Goal: Task Accomplishment & Management: Complete application form

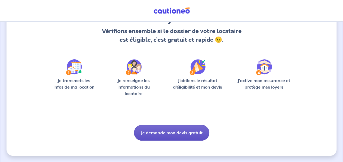
click at [149, 135] on button "Je demande mon devis gratuit" at bounding box center [171, 133] width 75 height 16
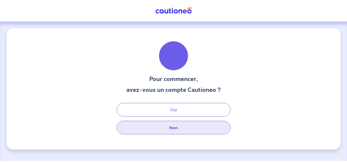
click at [174, 128] on button "Non" at bounding box center [174, 128] width 114 height 14
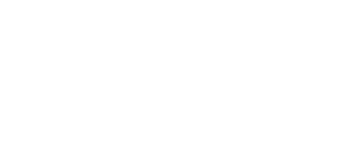
select select "FR"
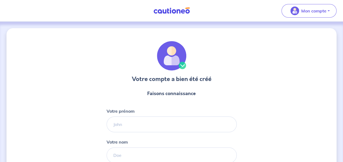
click at [171, 116] on div "Votre prénom" at bounding box center [172, 120] width 130 height 24
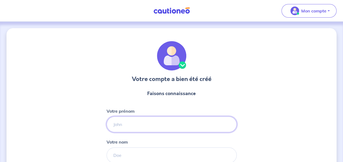
click at [156, 123] on input "Votre prénom" at bounding box center [172, 125] width 130 height 16
type input "Saoussen"
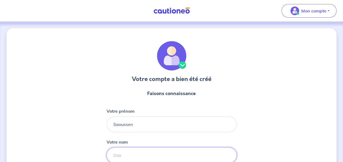
type input "[PERSON_NAME]"
type input "06 51 18 52 94"
click at [257, 99] on div "Votre compte a bien été créé Faisons connaissance Votre prénom Saoussen Votre n…" at bounding box center [172, 138] width 330 height 221
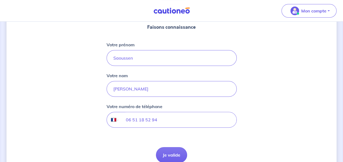
scroll to position [93, 0]
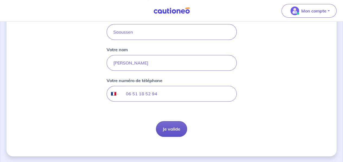
click at [169, 127] on button "Je valide" at bounding box center [171, 129] width 31 height 16
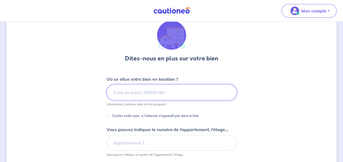
scroll to position [21, 0]
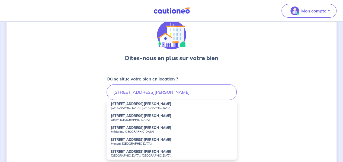
click at [142, 103] on strong "[STREET_ADDRESS][PERSON_NAME]" at bounding box center [141, 104] width 60 height 4
type input "[STREET_ADDRESS][PERSON_NAME]"
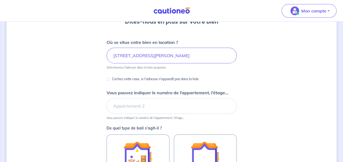
scroll to position [58, 0]
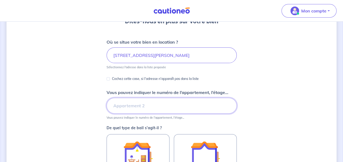
click at [184, 108] on input "Vous pouvez indiquer le numéro de l’appartement, l’étage..." at bounding box center [172, 106] width 130 height 16
click at [173, 106] on input "Vous pouvez indiquer le numéro de l’appartement, l’étage..." at bounding box center [172, 106] width 130 height 16
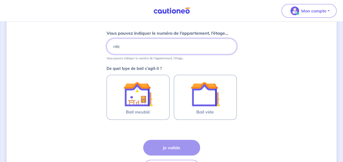
scroll to position [117, 0]
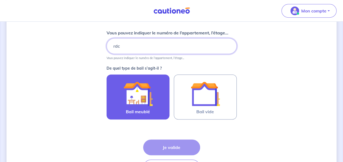
type input "rdc"
click at [165, 111] on label "Bail meublé" at bounding box center [138, 97] width 63 height 45
click at [0, 0] on input "Bail meublé" at bounding box center [0, 0] width 0 height 0
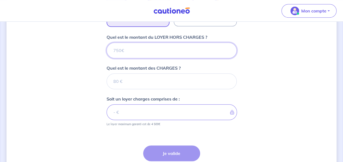
scroll to position [211, 0]
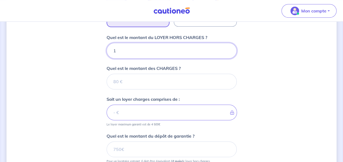
type input "12"
type input "120"
type input "1200"
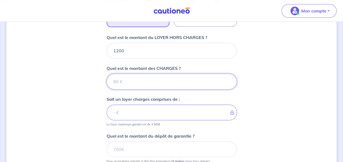
click at [156, 79] on input "Quel est le montant des CHARGES ?" at bounding box center [172, 82] width 130 height 16
type input "200"
type input "1400"
type input "200"
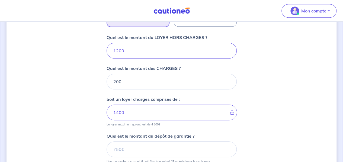
click at [288, 105] on div "Dites-nous en plus sur votre bien Où se situe votre bien en location ? 2 Rue An…" at bounding box center [172, 28] width 330 height 420
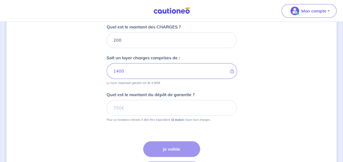
scroll to position [252, 0]
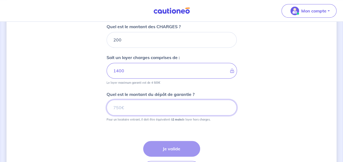
click at [205, 108] on input "Quel est le montant du dépôt de garantie ?" at bounding box center [172, 108] width 130 height 16
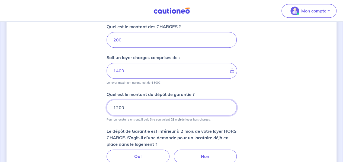
type input "1200"
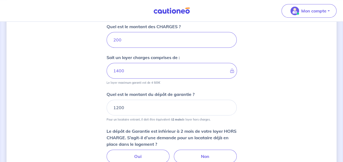
click at [269, 122] on div "Dites-nous en plus sur votre bien Où se situe votre bien en location ? 2 Rue An…" at bounding box center [172, 7] width 330 height 462
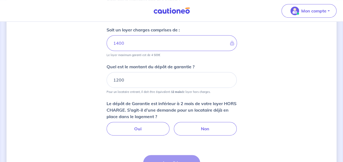
scroll to position [280, 0]
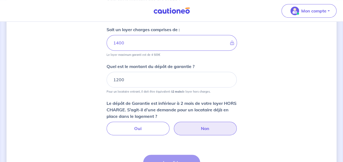
click at [214, 123] on label "Non" at bounding box center [205, 129] width 63 height 14
click at [173, 123] on input "Non" at bounding box center [172, 124] width 4 height 4
radio input "true"
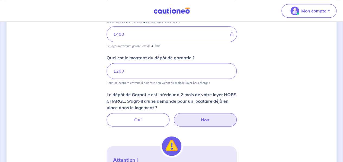
scroll to position [275, 0]
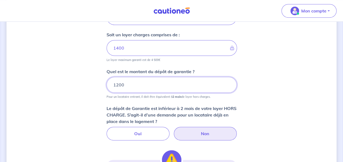
click at [123, 84] on input "1200" at bounding box center [172, 85] width 130 height 16
click at [119, 84] on input "1200" at bounding box center [172, 85] width 130 height 16
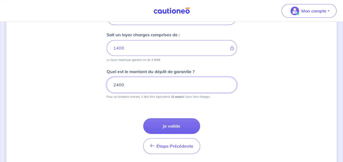
type input "2400"
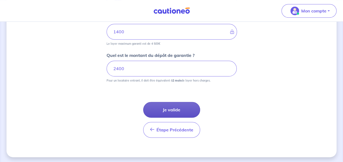
click at [174, 109] on button "Je valide" at bounding box center [171, 110] width 57 height 16
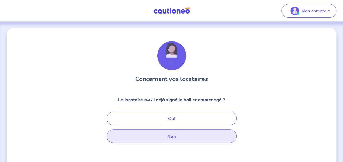
click at [194, 138] on button "Non" at bounding box center [172, 137] width 130 height 14
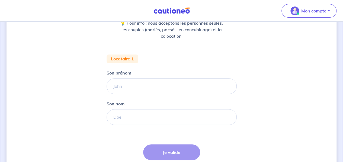
scroll to position [77, 0]
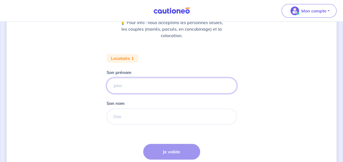
click at [154, 83] on input "Son prénom" at bounding box center [172, 86] width 130 height 16
click at [145, 82] on input "Son prénom" at bounding box center [172, 86] width 130 height 16
type input "Sonia"
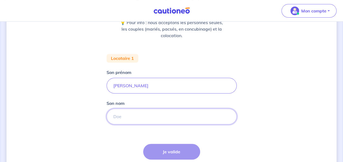
click at [128, 117] on input "Son nom" at bounding box center [172, 117] width 130 height 16
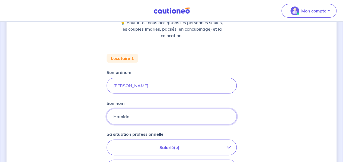
type input "Hamida"
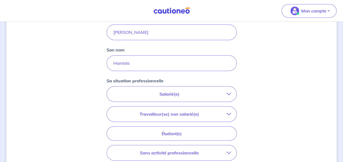
scroll to position [131, 0]
click at [198, 98] on button "Salarié(e)" at bounding box center [172, 93] width 130 height 15
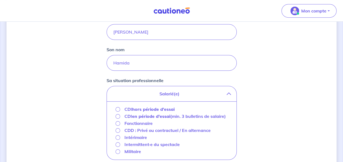
click at [170, 109] on strong "hors période d'essai" at bounding box center [153, 109] width 43 height 5
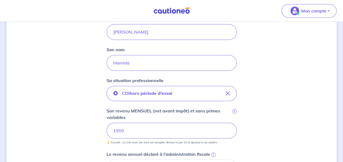
click at [296, 130] on div "Concernant vos locataires 💡 Pour info : nous acceptons les personnes seules, le…" at bounding box center [172, 109] width 330 height 424
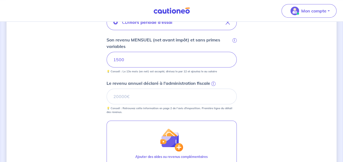
scroll to position [202, 0]
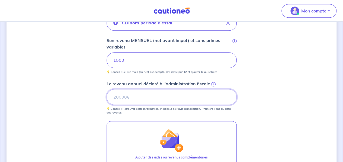
click at [157, 96] on input "Le revenu annuel déclaré à l'administration fiscale i" at bounding box center [172, 97] width 130 height 16
type input "0"
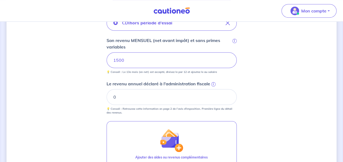
click at [259, 116] on div "Concernant vos locataires 💡 Pour info : nous acceptons les personnes seules, le…" at bounding box center [172, 39] width 330 height 424
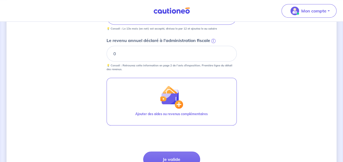
scroll to position [246, 0]
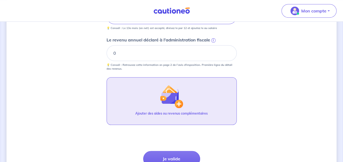
click at [167, 112] on p "Ajouter des aides ou revenus complémentaires" at bounding box center [171, 113] width 72 height 5
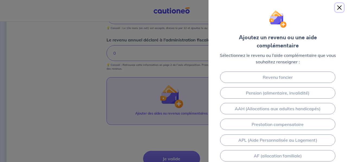
click at [341, 7] on button "Close" at bounding box center [339, 7] width 9 height 9
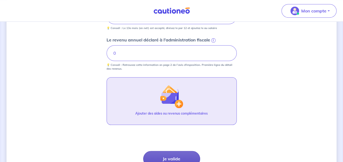
click at [183, 154] on button "Je valide" at bounding box center [171, 159] width 57 height 16
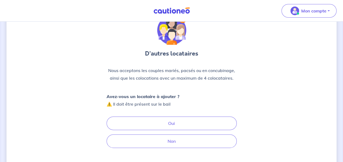
scroll to position [68, 0]
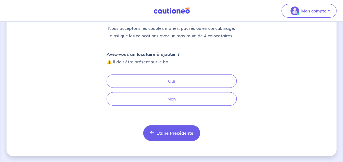
click at [180, 128] on button "Étape Précédente Précédent" at bounding box center [171, 133] width 57 height 16
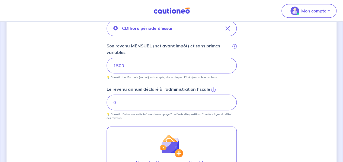
scroll to position [197, 0]
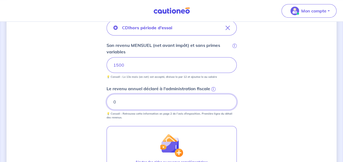
click at [120, 103] on input "0" at bounding box center [172, 102] width 130 height 16
type input "7248"
click at [283, 123] on div "Concernant vos locataires 💡 Pour info : nous acceptons les personnes seules, le…" at bounding box center [172, 44] width 330 height 424
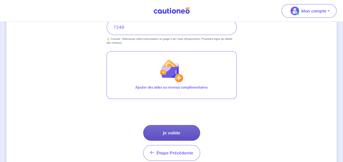
click at [179, 132] on button "Je valide" at bounding box center [171, 133] width 57 height 16
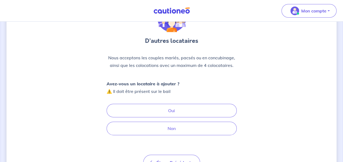
scroll to position [40, 0]
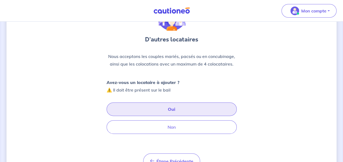
click at [174, 104] on button "Oui" at bounding box center [172, 110] width 130 height 14
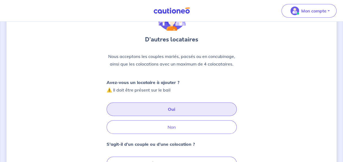
scroll to position [122, 0]
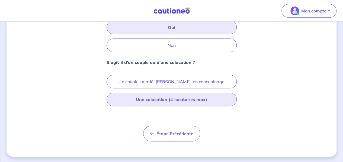
click at [181, 102] on button "Une colocation (4 locataires max)" at bounding box center [172, 100] width 130 height 14
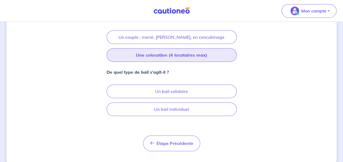
scroll to position [167, 0]
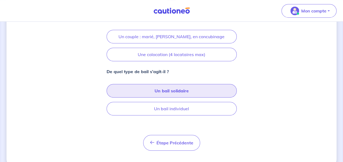
click at [191, 90] on button "Un bail solidaire" at bounding box center [172, 91] width 130 height 14
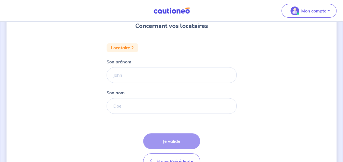
scroll to position [68, 0]
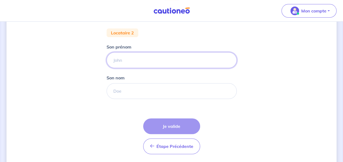
click at [154, 63] on input "Son prénom" at bounding box center [172, 60] width 130 height 16
type input "Maria"
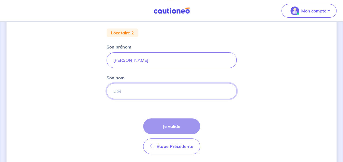
click at [132, 87] on input "Son nom" at bounding box center [172, 91] width 130 height 16
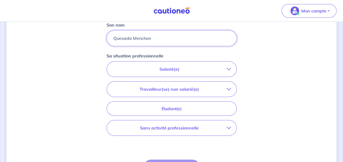
scroll to position [125, 0]
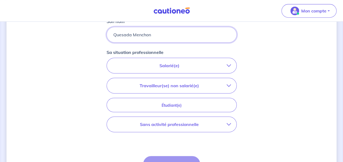
type input "Quesada Menchon"
click at [231, 125] on icon "button" at bounding box center [229, 124] width 4 height 4
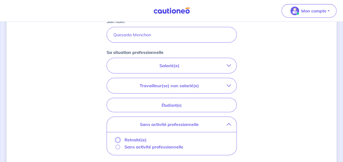
click at [117, 138] on input "Retraité(e)" at bounding box center [118, 140] width 5 height 5
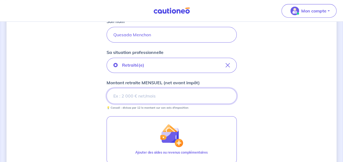
click at [144, 96] on input "Montant retraite MENSUEL (net avant impôt)" at bounding box center [172, 96] width 130 height 16
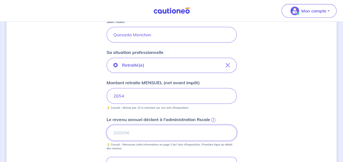
click at [171, 130] on input "Le revenu annuel déclaré à l'administration fiscale i" at bounding box center [172, 133] width 130 height 16
type input "31208"
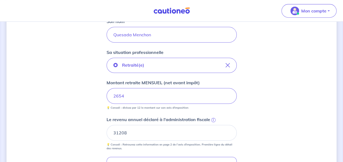
click at [283, 114] on div "Concernant vos locataires Locataire 2 Son prénom Maria Son nom Quesada Menchon …" at bounding box center [172, 95] width 330 height 383
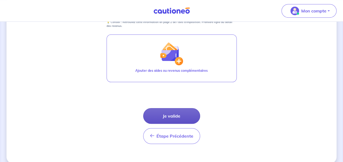
click at [192, 117] on button "Je valide" at bounding box center [171, 116] width 57 height 16
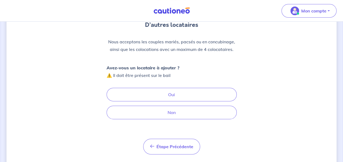
scroll to position [58, 0]
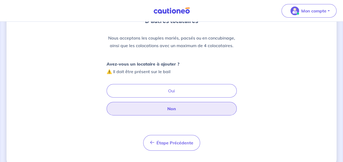
click at [176, 110] on button "Non" at bounding box center [172, 109] width 130 height 14
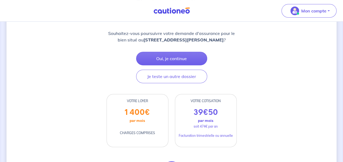
scroll to position [76, 0]
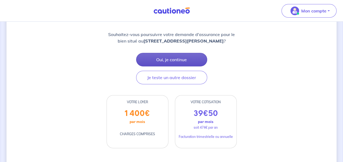
click at [203, 61] on button "Oui, je continue" at bounding box center [171, 60] width 71 height 14
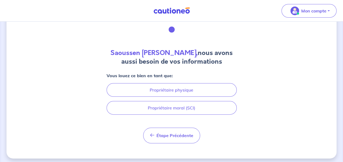
scroll to position [27, 0]
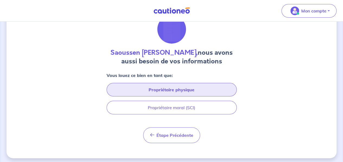
click at [216, 89] on button "Propriétaire physique" at bounding box center [172, 90] width 130 height 14
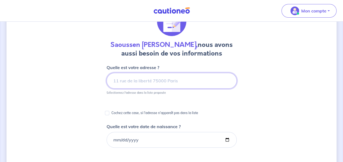
scroll to position [35, 0]
click at [203, 79] on input at bounding box center [172, 81] width 130 height 16
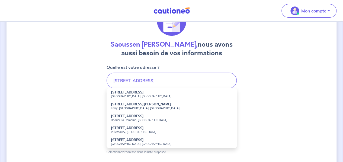
click at [176, 94] on li "46 Rue Dunois Paris, France" at bounding box center [172, 94] width 130 height 12
type input "46 Rue Dunois, Paris, France"
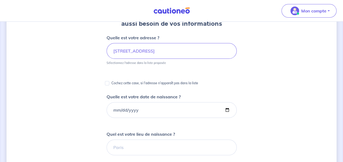
scroll to position [66, 0]
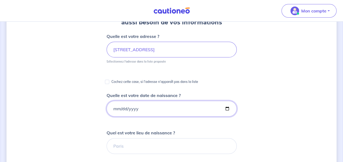
click at [139, 113] on input "Quelle est votre date de naissance ?" at bounding box center [172, 109] width 130 height 16
type input "1986-03-15"
click at [181, 131] on div "Quel est votre lieu de naissance ?" at bounding box center [172, 142] width 130 height 24
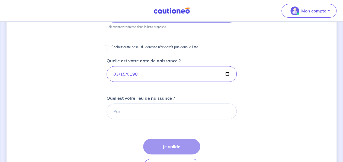
scroll to position [101, 0]
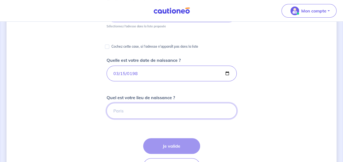
click at [168, 112] on input "Quel est votre lieu de naissance ?" at bounding box center [172, 111] width 130 height 16
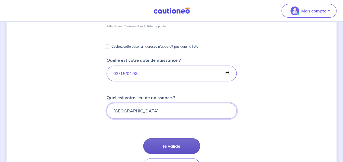
type input "TUNISIE"
click at [181, 141] on button "Je valide" at bounding box center [171, 146] width 57 height 16
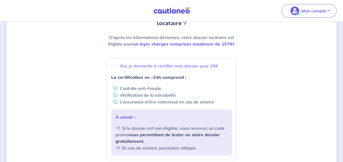
scroll to position [69, 0]
click at [114, 65] on input "Oui, je demande à certifier mon dossier pour 29€" at bounding box center [113, 65] width 4 height 4
radio input "true"
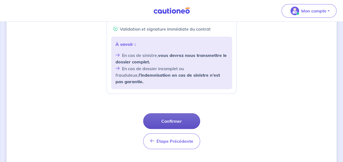
scroll to position [237, 0]
click at [179, 113] on button "Confirmer" at bounding box center [171, 121] width 57 height 16
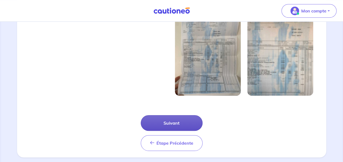
scroll to position [209, 0]
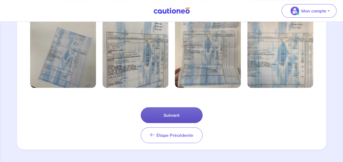
click at [177, 114] on button "Suivant" at bounding box center [172, 115] width 62 height 16
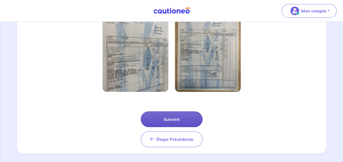
scroll to position [180, 0]
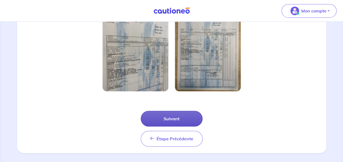
click at [172, 122] on button "Suivant" at bounding box center [172, 119] width 62 height 16
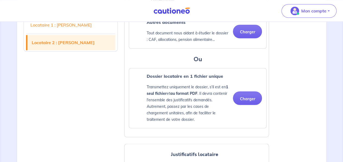
scroll to position [451, 0]
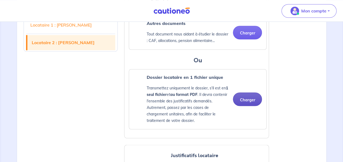
click at [251, 99] on button "Charger" at bounding box center [247, 100] width 29 height 14
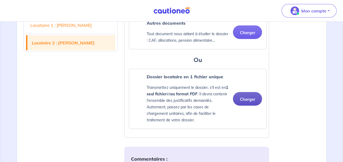
scroll to position [879, 0]
click at [253, 93] on button "Charger" at bounding box center [247, 99] width 29 height 14
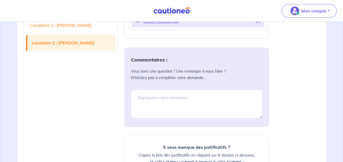
scroll to position [996, 0]
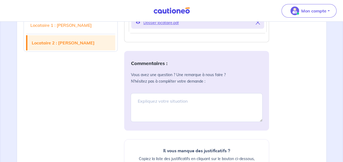
click at [230, 84] on div "Commentaires : Vous avez une question ? Une remarque à nous faire ? N’hésitez p…" at bounding box center [196, 91] width 145 height 80
click at [203, 103] on textarea at bounding box center [197, 107] width 132 height 29
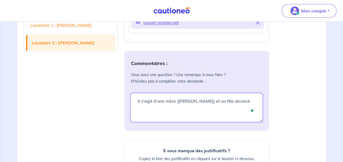
type textarea "Il s'agit d'une mère (maria) et sa fille divorcé"
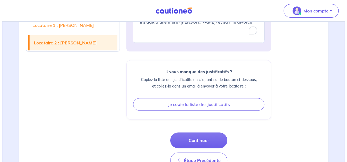
scroll to position [1083, 0]
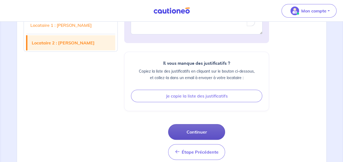
click at [207, 125] on button "Continuer" at bounding box center [196, 132] width 57 height 16
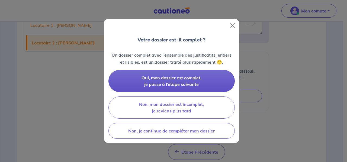
click at [211, 84] on button "Oui, mon dossier est complet, je passe à l’étape suivante" at bounding box center [172, 81] width 126 height 22
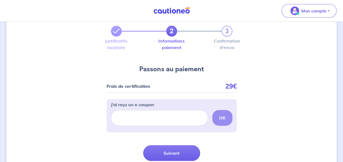
scroll to position [20, 0]
click at [138, 120] on input "J’ai reçu un e-coupon" at bounding box center [159, 118] width 97 height 16
paste input "CSFPROMO"
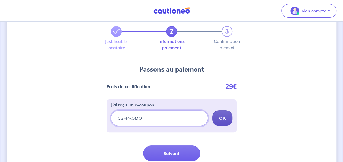
type input "CSFPROMO"
click at [224, 120] on strong "OK" at bounding box center [222, 118] width 7 height 5
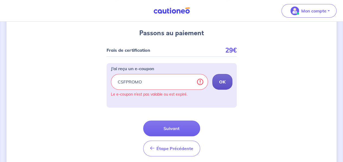
scroll to position [57, 0]
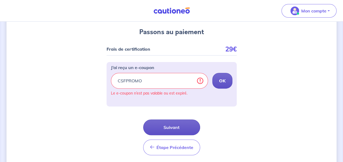
click at [176, 127] on button "Suivant" at bounding box center [171, 128] width 57 height 16
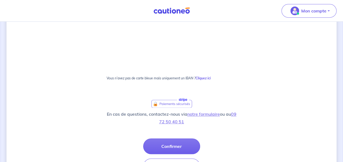
scroll to position [122, 0]
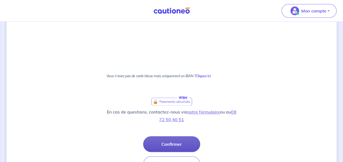
click at [181, 141] on button "Confirmer" at bounding box center [171, 144] width 57 height 16
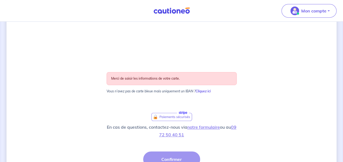
click at [252, 70] on div "2 3 Justificatifs locataire Informations paiement Confirmation d'envoi Passons …" at bounding box center [172, 56] width 330 height 301
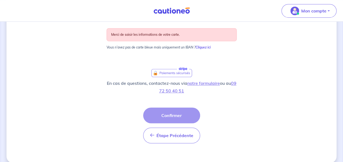
scroll to position [168, 0]
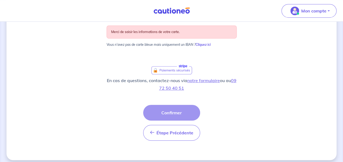
click at [181, 110] on div "Étape Précédente Précédent Confirmer Confirmer" at bounding box center [171, 123] width 57 height 36
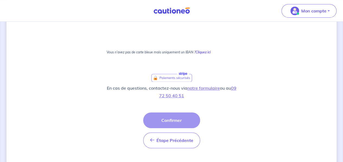
scroll to position [147, 0]
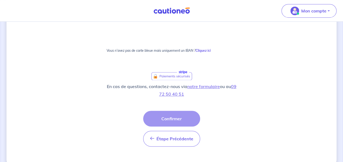
click at [173, 120] on div "Étape Précédente Précédent Confirmer Confirmer" at bounding box center [171, 129] width 57 height 36
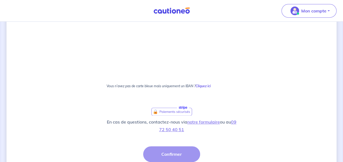
scroll to position [110, 0]
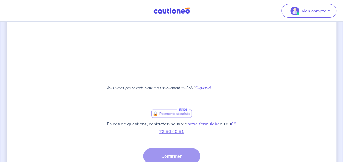
click at [180, 114] on img at bounding box center [171, 113] width 41 height 10
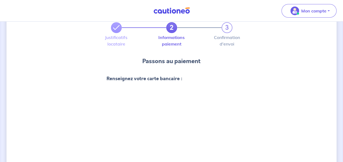
scroll to position [19, 0]
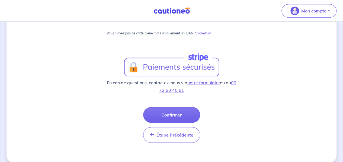
scroll to position [166, 0]
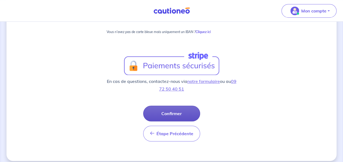
click at [179, 110] on button "Confirmer" at bounding box center [171, 114] width 57 height 16
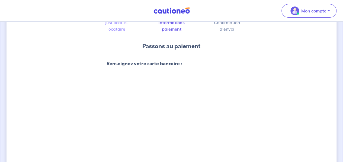
scroll to position [0, 0]
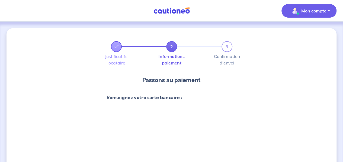
click at [321, 13] on p "Mon compte" at bounding box center [313, 11] width 25 height 7
click at [315, 34] on link "Mes informations" at bounding box center [304, 33] width 44 height 9
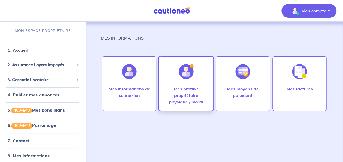
click at [194, 83] on div at bounding box center [186, 72] width 24 height 28
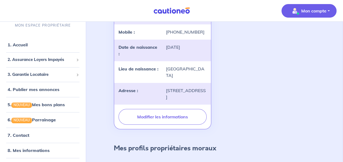
scroll to position [111, 0]
click at [55, 107] on link "5. NOUVEAU Mes bons plans" at bounding box center [36, 104] width 56 height 5
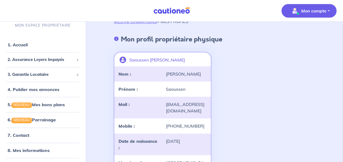
scroll to position [0, 0]
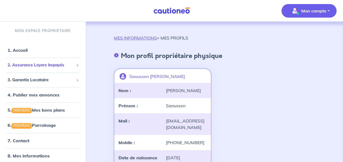
click at [60, 64] on span "2. Assurance Loyers Impayés" at bounding box center [41, 65] width 66 height 6
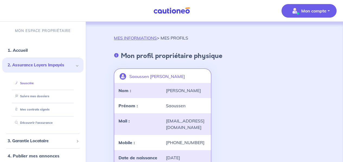
click at [34, 84] on link "Souscrire" at bounding box center [23, 83] width 21 height 4
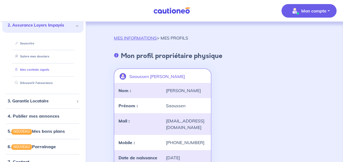
scroll to position [44, 0]
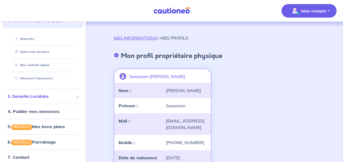
click at [58, 100] on div "3. Garantie Locataire" at bounding box center [42, 96] width 81 height 11
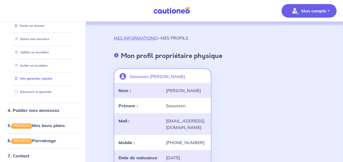
scroll to position [73, 0]
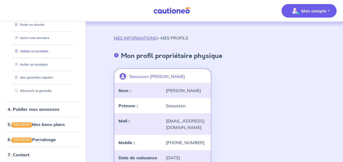
click at [42, 51] on link "Valider un locataire" at bounding box center [31, 51] width 36 height 4
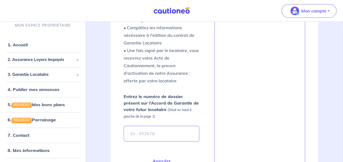
scroll to position [160, 0]
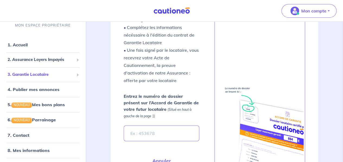
click at [67, 73] on span "3. Garantie Locataire" at bounding box center [41, 74] width 66 height 6
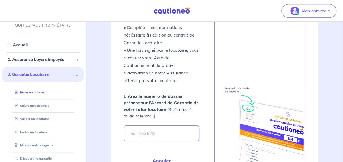
click at [44, 91] on link "Tester un dossier" at bounding box center [28, 93] width 31 height 4
click at [58, 77] on span "3. Garantie Locataire" at bounding box center [41, 74] width 66 height 6
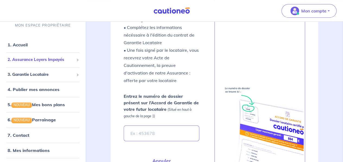
click at [68, 60] on span "2. Assurance Loyers Impayés" at bounding box center [41, 60] width 66 height 6
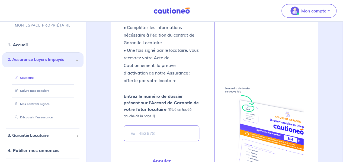
click at [34, 77] on link "Souscrire" at bounding box center [23, 78] width 21 height 4
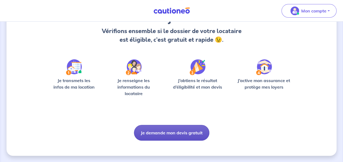
click at [158, 130] on button "Je demande mon devis gratuit" at bounding box center [171, 133] width 75 height 16
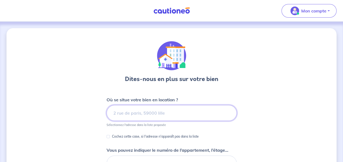
click at [146, 115] on input at bounding box center [172, 113] width 130 height 16
paste input "FR76 4061 8803 2800 0409 3510 394"
type input "FR76 4061 8803 2800 0409 3510 394"
click at [247, 115] on div "Dites-nous en plus sur votre bien Où se situe votre bien en location ? FR76 406…" at bounding box center [172, 140] width 330 height 224
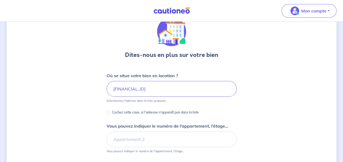
scroll to position [24, 0]
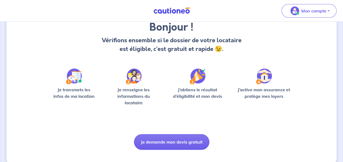
scroll to position [56, 0]
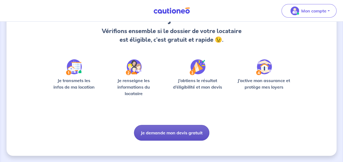
click at [167, 140] on button "Je demande mon devis gratuit" at bounding box center [171, 133] width 75 height 16
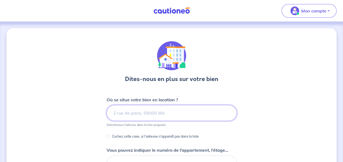
click at [167, 115] on input at bounding box center [172, 113] width 130 height 16
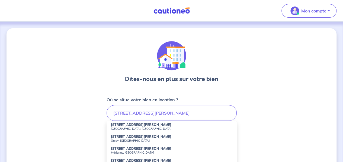
click at [135, 128] on small "Villiers-sur-Marne, France" at bounding box center [172, 129] width 122 height 4
type input "2 Rue André Maginot, Villiers-sur-Marne, France"
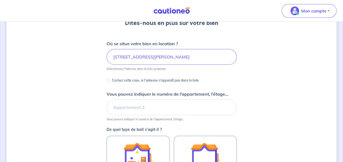
scroll to position [58, 0]
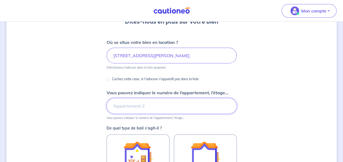
click at [134, 104] on input "Vous pouvez indiquer le numéro de l’appartement, l’étage..." at bounding box center [172, 106] width 130 height 16
type input "RDC"
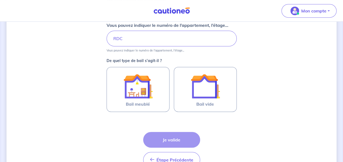
scroll to position [135, 0]
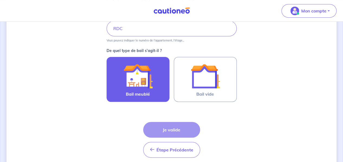
click at [154, 92] on label "Bail meublé" at bounding box center [138, 79] width 63 height 45
click at [0, 0] on input "Bail meublé" at bounding box center [0, 0] width 0 height 0
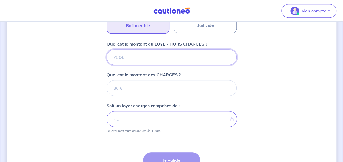
scroll to position [202, 0]
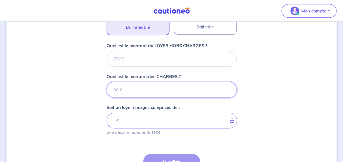
click at [168, 94] on input "Quel est le montant des CHARGES ?" at bounding box center [172, 90] width 130 height 16
type input "200"
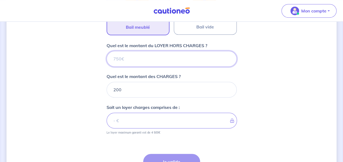
click at [135, 60] on input "Quel est le montant du LOYER HORS CHARGES ?" at bounding box center [172, 59] width 130 height 16
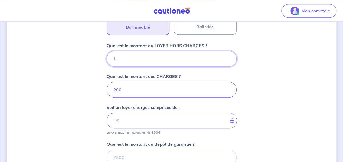
type input "14"
type input "201"
type input "1400"
type input "1600"
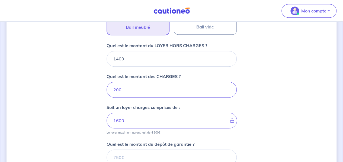
click at [95, 109] on div "Dites-nous en plus sur votre bien Où se situe votre bien en location ? 2 Rue An…" at bounding box center [172, 36] width 330 height 420
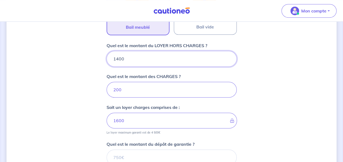
click at [118, 58] on input "1400" at bounding box center [172, 59] width 130 height 16
type input "1200"
type input "1400"
type input "1200"
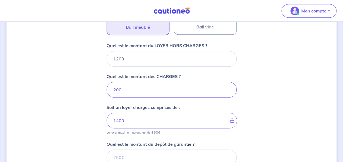
click at [88, 85] on div "Dites-nous en plus sur votre bien Où se situe votre bien en location ? 2 Rue An…" at bounding box center [172, 36] width 330 height 420
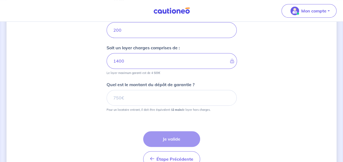
scroll to position [263, 0]
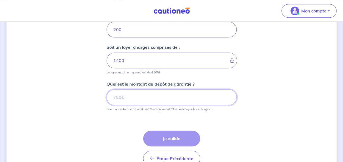
click at [127, 98] on input "Quel est le montant du dépôt de garantie ?" at bounding box center [172, 98] width 130 height 16
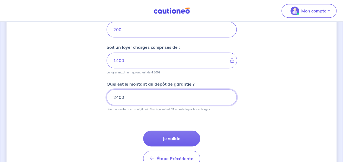
type input "2400"
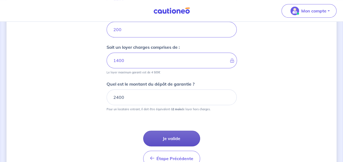
click at [162, 139] on button "Je valide" at bounding box center [171, 139] width 57 height 16
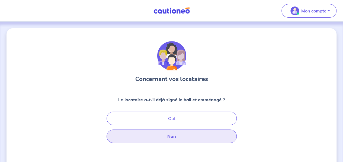
click at [177, 135] on button "Non" at bounding box center [172, 137] width 130 height 14
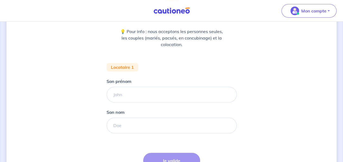
scroll to position [69, 0]
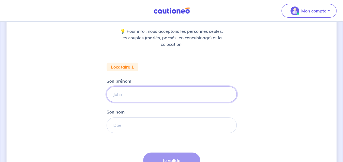
click at [146, 100] on input "Son prénom" at bounding box center [172, 95] width 130 height 16
type input "Maria"
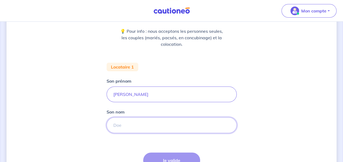
click at [140, 126] on input "Son nom" at bounding box center [172, 125] width 130 height 16
type input "Quesada Menchon"
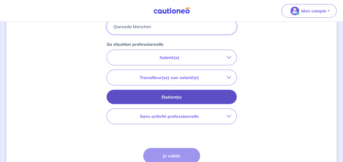
scroll to position [169, 0]
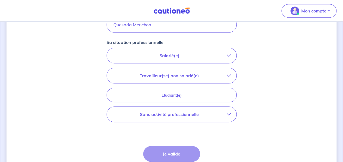
click at [177, 116] on p "Sans activité professionnelle" at bounding box center [169, 114] width 114 height 7
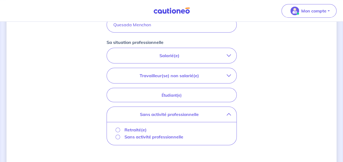
click at [134, 129] on p "Retraité(e)" at bounding box center [136, 130] width 22 height 7
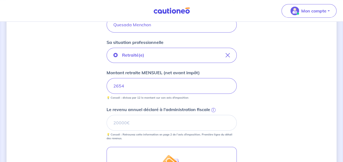
click at [249, 100] on div "Concernant vos locataires 💡 Pour info : nous acceptons les personnes seules, le…" at bounding box center [172, 67] width 330 height 417
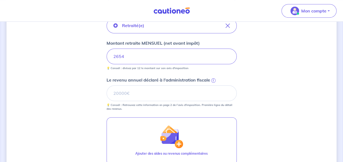
scroll to position [199, 0]
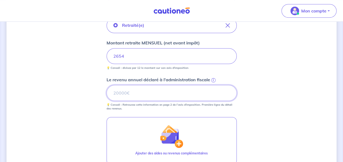
click at [171, 87] on input "Le revenu annuel déclaré à l'administration fiscale i" at bounding box center [172, 93] width 130 height 16
type input "31208"
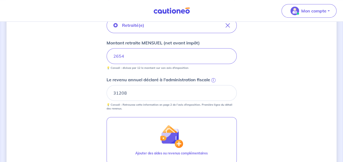
click at [255, 106] on div "Concernant vos locataires 💡 Pour info : nous acceptons les personnes seules, le…" at bounding box center [172, 37] width 330 height 417
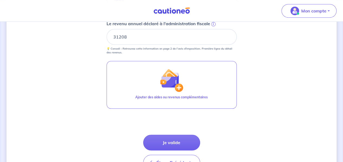
scroll to position [288, 0]
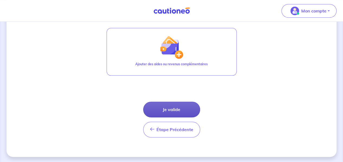
click at [182, 111] on button "Je valide" at bounding box center [171, 110] width 57 height 16
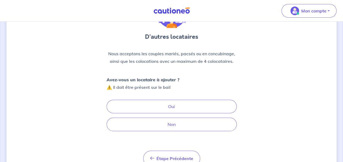
scroll to position [51, 0]
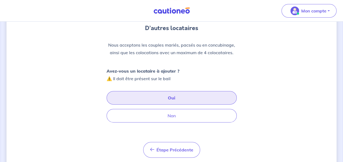
click at [178, 102] on button "Oui" at bounding box center [172, 98] width 130 height 14
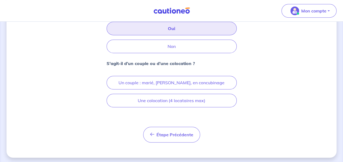
scroll to position [122, 0]
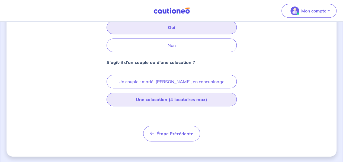
click at [184, 100] on button "Une colocation (4 locataires max)" at bounding box center [172, 100] width 130 height 14
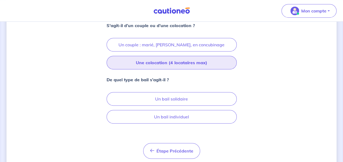
scroll to position [158, 0]
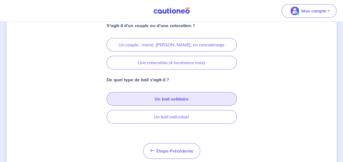
click at [185, 97] on button "Un bail solidaire" at bounding box center [172, 99] width 130 height 14
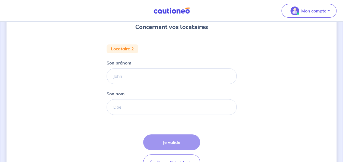
scroll to position [55, 0]
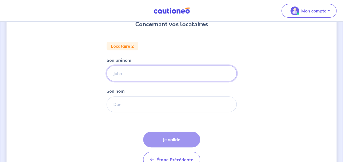
click at [149, 78] on input "Son prénom" at bounding box center [172, 74] width 130 height 16
type input "Sonia"
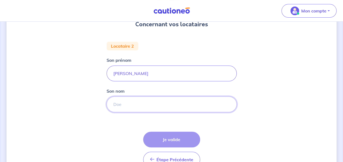
click at [134, 104] on input "Son nom" at bounding box center [172, 105] width 130 height 16
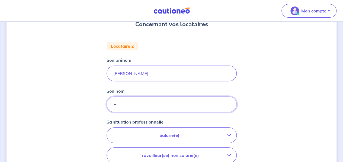
type input "Hamida"
click at [265, 105] on div "Concernant vos locataires Locataire 2 Son prénom Sonia Son nom Hamida Sa situat…" at bounding box center [172, 127] width 330 height 308
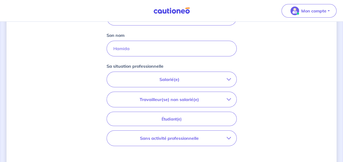
scroll to position [113, 0]
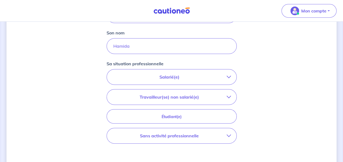
click at [220, 79] on p "Salarié(e)" at bounding box center [169, 77] width 114 height 7
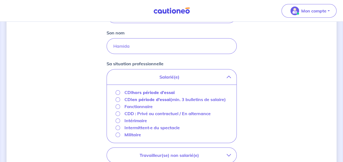
click at [156, 91] on strong "hors période d'essai" at bounding box center [153, 92] width 43 height 5
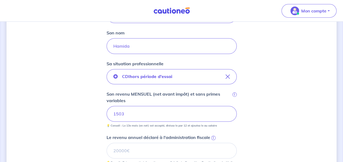
click at [235, 124] on small "💡 Conseil : Le 13e mois (en net) est accepté, divisez le par 12 et ajoutez le a…" at bounding box center [172, 125] width 130 height 6
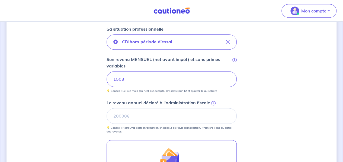
scroll to position [149, 0]
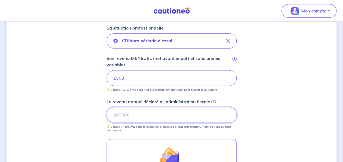
click at [122, 111] on input "Le revenu annuel déclaré à l'administration fiscale i" at bounding box center [172, 115] width 130 height 16
type input "7248"
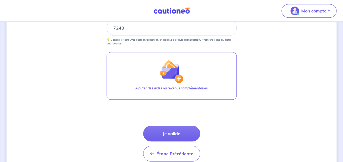
scroll to position [236, 0]
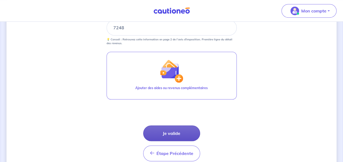
click at [161, 135] on button "Je valide" at bounding box center [171, 134] width 57 height 16
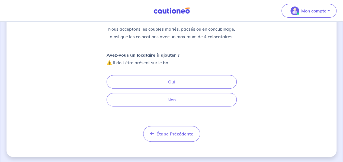
scroll to position [68, 0]
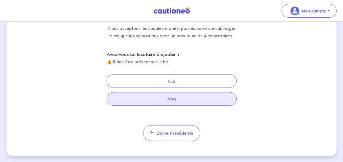
click at [183, 101] on button "Non" at bounding box center [172, 99] width 130 height 14
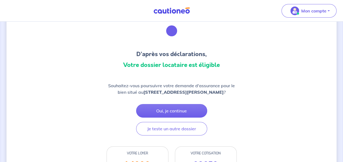
scroll to position [25, 0]
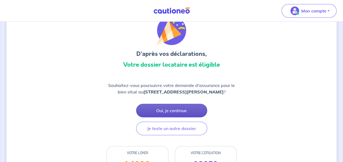
click at [185, 109] on button "Oui, je continue" at bounding box center [171, 111] width 71 height 14
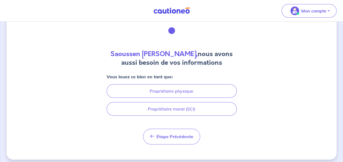
scroll to position [26, 0]
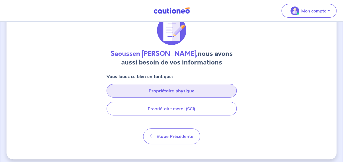
click at [189, 93] on button "Propriétaire physique" at bounding box center [172, 91] width 130 height 14
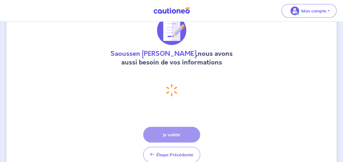
select select "FR"
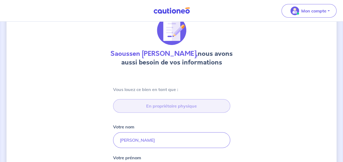
type input "46 Rue Dunois, 75013 Paris"
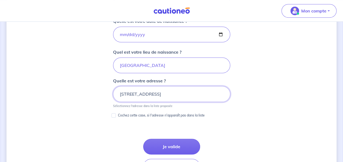
scroll to position [255, 0]
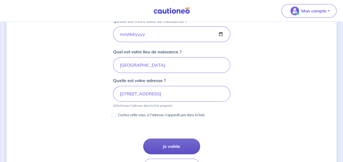
click at [170, 145] on button "Je valide" at bounding box center [171, 147] width 57 height 16
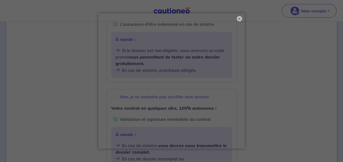
scroll to position [149, 0]
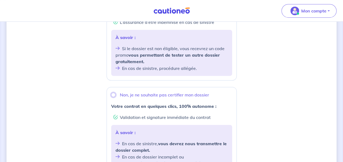
click at [113, 94] on input "Non, je ne souhaite pas certifier mon dossier" at bounding box center [113, 95] width 4 height 4
radio input "true"
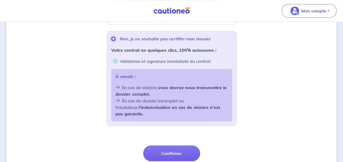
scroll to position [205, 0]
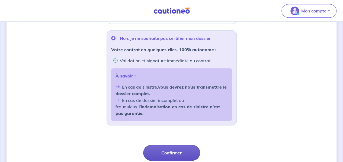
click at [177, 145] on button "Confirmer" at bounding box center [171, 153] width 57 height 16
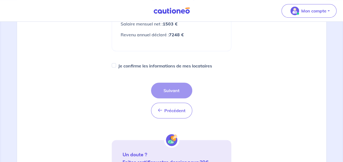
scroll to position [199, 0]
click at [139, 69] on label "Je confirme les informations de mes locataires" at bounding box center [165, 66] width 94 height 8
click at [116, 67] on input "Je confirme les informations de mes locataires" at bounding box center [114, 65] width 4 height 4
checkbox input "true"
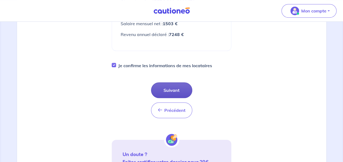
click at [183, 96] on button "Suivant" at bounding box center [171, 90] width 41 height 16
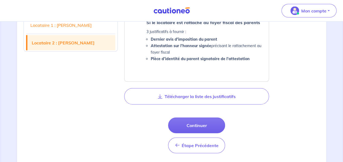
scroll to position [555, 0]
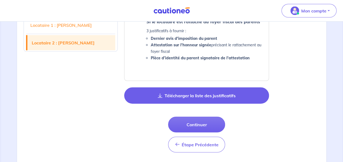
click at [189, 98] on button "Télécharger la liste des justificatifs" at bounding box center [196, 96] width 145 height 16
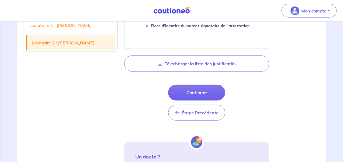
scroll to position [627, 0]
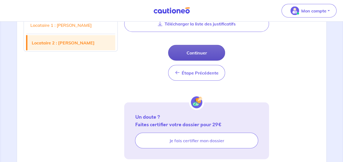
click at [210, 51] on button "Continuer" at bounding box center [196, 53] width 57 height 16
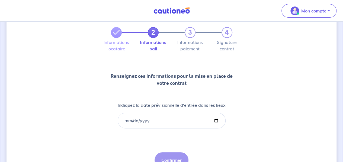
scroll to position [28, 0]
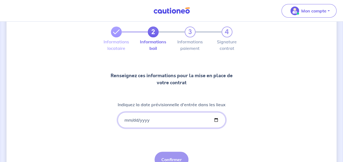
click at [215, 120] on input "Indiquez la date prévisionnelle d'entrée dans les lieux" at bounding box center [172, 120] width 108 height 16
type input "2025-09-08"
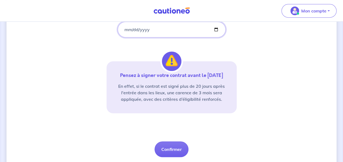
scroll to position [119, 0]
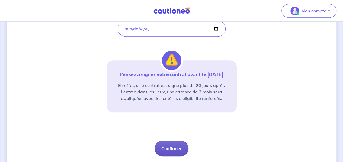
click at [178, 144] on button "Confirmer" at bounding box center [172, 149] width 34 height 16
select select "FR"
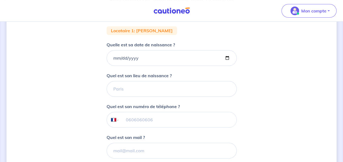
scroll to position [104, 0]
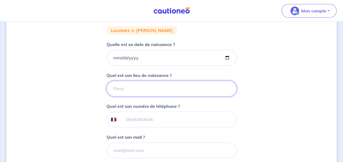
click at [172, 87] on input "Quel est son lieu de naissance ?" at bounding box center [172, 89] width 130 height 16
type input "madrid"
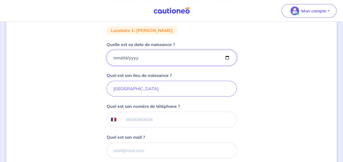
click at [132, 59] on input "Quelle est sa date de naissance ?" at bounding box center [172, 58] width 130 height 16
drag, startPoint x: 112, startPoint y: 56, endPoint x: 114, endPoint y: 58, distance: 3.3
click at [114, 58] on input "Quelle est sa date de naissance ?" at bounding box center [172, 58] width 130 height 16
type input "1950-05-08"
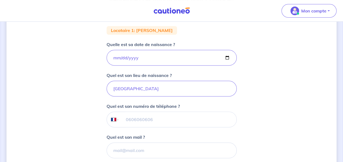
click at [257, 61] on div "2 3 4 Informations locataire Informations bail Informations paiement Signature …" at bounding box center [172, 78] width 330 height 309
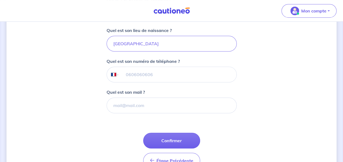
scroll to position [150, 0]
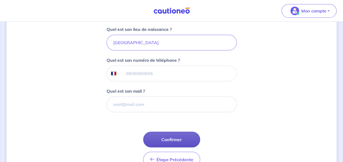
click at [173, 141] on button "Confirmer" at bounding box center [171, 140] width 57 height 16
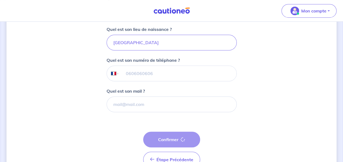
select select "FR"
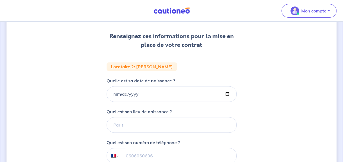
scroll to position [64, 0]
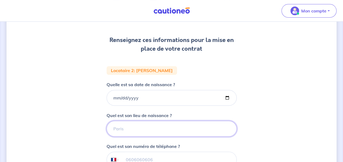
click at [156, 129] on input "Quel est son lieu de naissance ?" at bounding box center [172, 129] width 130 height 16
type input "Vitry sur seine"
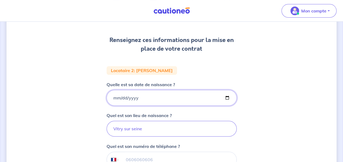
click at [158, 99] on input "Quelle est sa date de naissance ?" at bounding box center [172, 98] width 130 height 16
type input "1980-10-24"
click at [273, 91] on div "2 3 4 Informations locataire Informations bail Informations paiement Signature …" at bounding box center [172, 118] width 330 height 309
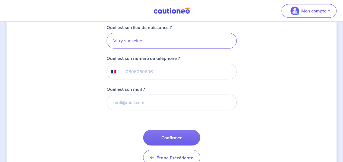
scroll to position [152, 0]
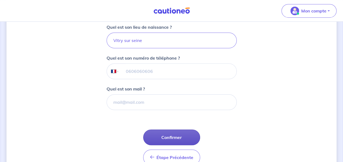
click at [181, 135] on button "Confirmer" at bounding box center [171, 138] width 57 height 16
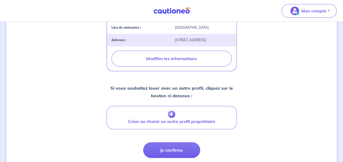
scroll to position [207, 0]
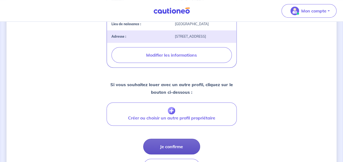
click at [178, 146] on button "Je confirme" at bounding box center [171, 147] width 57 height 16
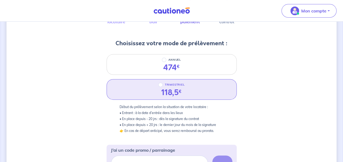
scroll to position [49, 0]
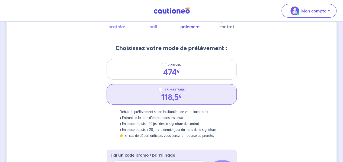
click at [198, 96] on div "TRIMESTRIEL 118,5 €" at bounding box center [172, 94] width 130 height 21
radio input "true"
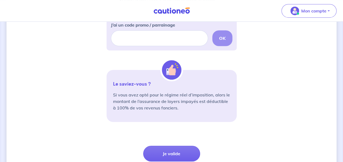
scroll to position [180, 0]
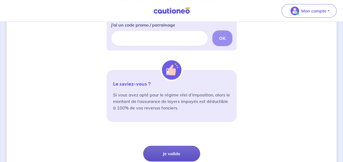
click at [193, 152] on button "Je valide" at bounding box center [171, 154] width 57 height 16
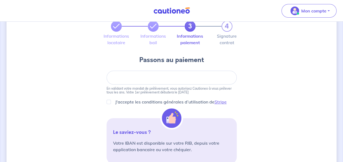
scroll to position [34, 0]
click at [110, 101] on input "J'accepte les conditions générales d’utilisation de Stripe" at bounding box center [109, 102] width 4 height 4
checkbox input "true"
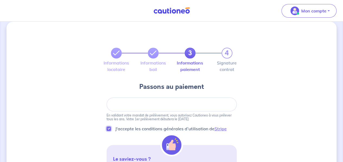
scroll to position [4, 0]
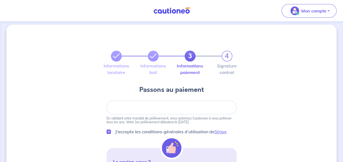
drag, startPoint x: 143, startPoint y: 110, endPoint x: 152, endPoint y: 103, distance: 11.9
click at [152, 103] on div at bounding box center [172, 108] width 130 height 14
click at [231, 119] on p "En validant votre mandat de prélèvement, vous autorisez Cautioneo à vous prélev…" at bounding box center [172, 121] width 130 height 8
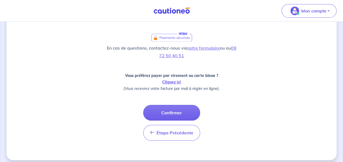
scroll to position [181, 0]
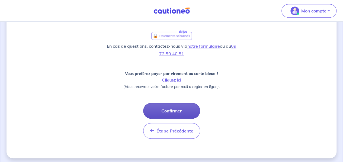
click at [179, 109] on button "Confirmer" at bounding box center [171, 111] width 57 height 16
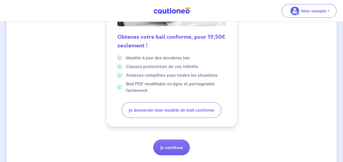
scroll to position [179, 0]
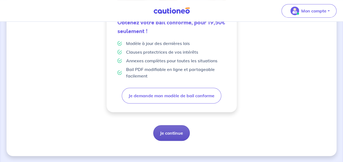
click at [172, 130] on button "Je continue" at bounding box center [171, 133] width 37 height 16
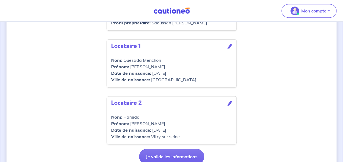
scroll to position [269, 0]
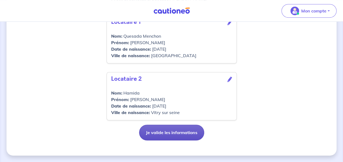
click at [181, 133] on button "Je valide les informations" at bounding box center [171, 133] width 65 height 16
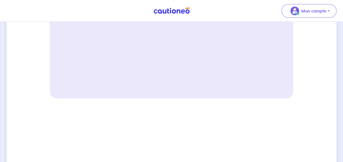
scroll to position [267, 0]
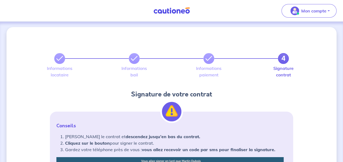
scroll to position [0, 0]
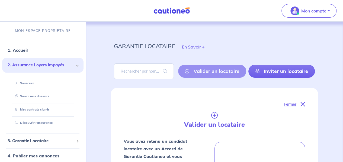
click at [171, 9] on img at bounding box center [171, 10] width 41 height 7
